Goal: Navigation & Orientation: Find specific page/section

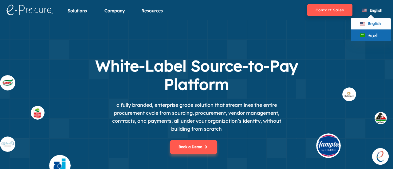
click at [368, 36] on span "العربية" at bounding box center [373, 35] width 10 height 5
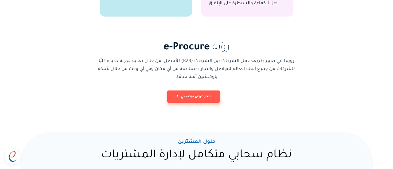
scroll to position [583, 0]
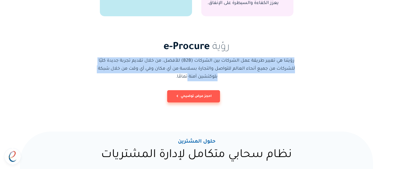
drag, startPoint x: 310, startPoint y: 56, endPoint x: 312, endPoint y: 78, distance: 22.1
click at [312, 78] on section "رؤية e-Procure رؤيتنا هي تغيير طريقة عمل الشركات بين الشركات (B2B) للأفضل، من خ…" at bounding box center [196, 75] width 276 height 68
click at [327, 68] on section "رؤية e-Procure رؤيتنا هي تغيير طريقة عمل الشركات بين الشركات (B2B) للأفضل، من خ…" at bounding box center [196, 75] width 276 height 68
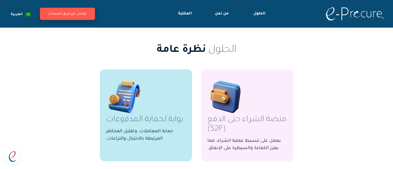
scroll to position [391, 0]
